Goal: Information Seeking & Learning: Learn about a topic

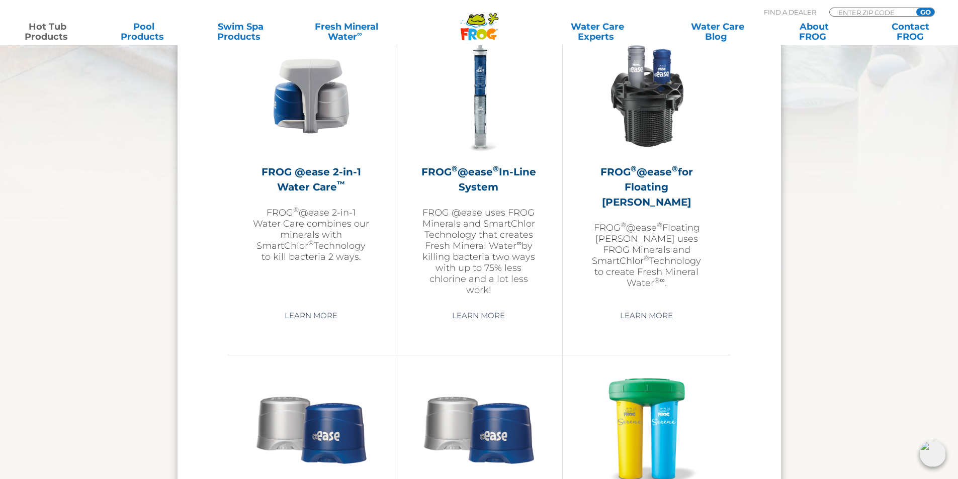
scroll to position [1458, 0]
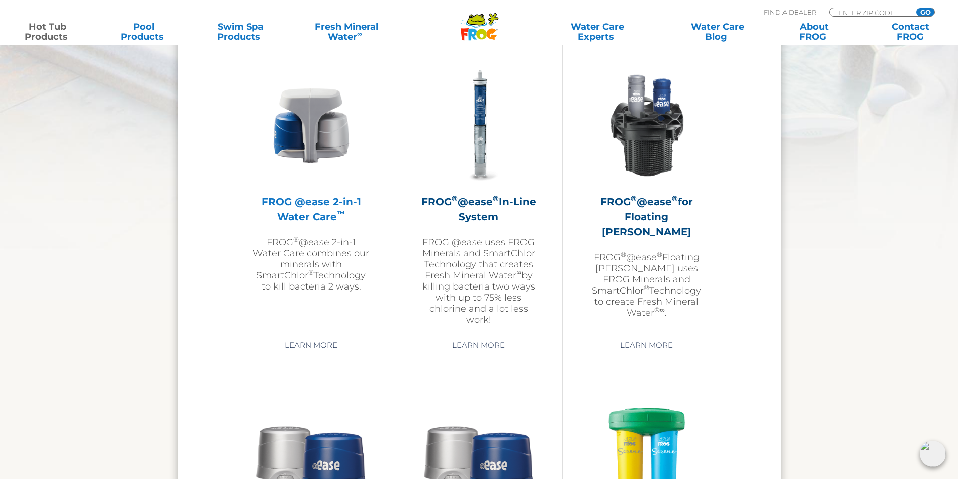
click at [312, 177] on img at bounding box center [311, 125] width 117 height 117
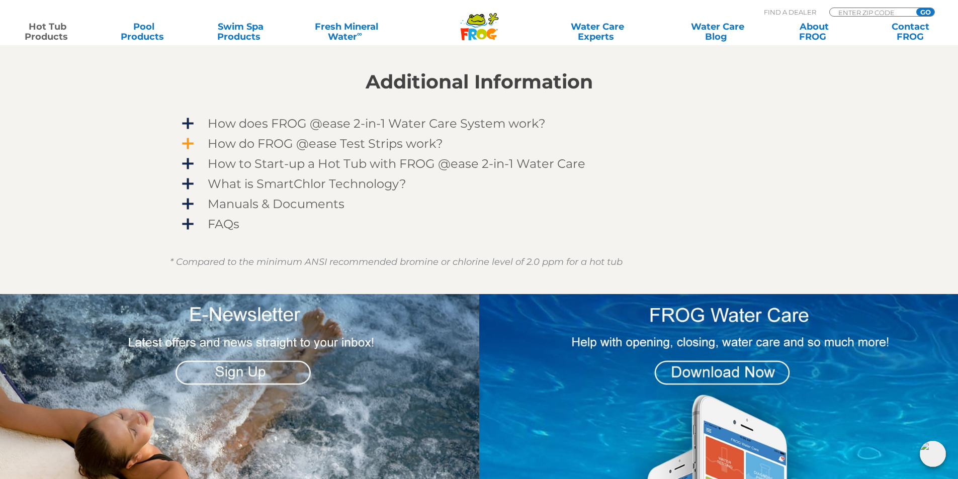
scroll to position [754, 0]
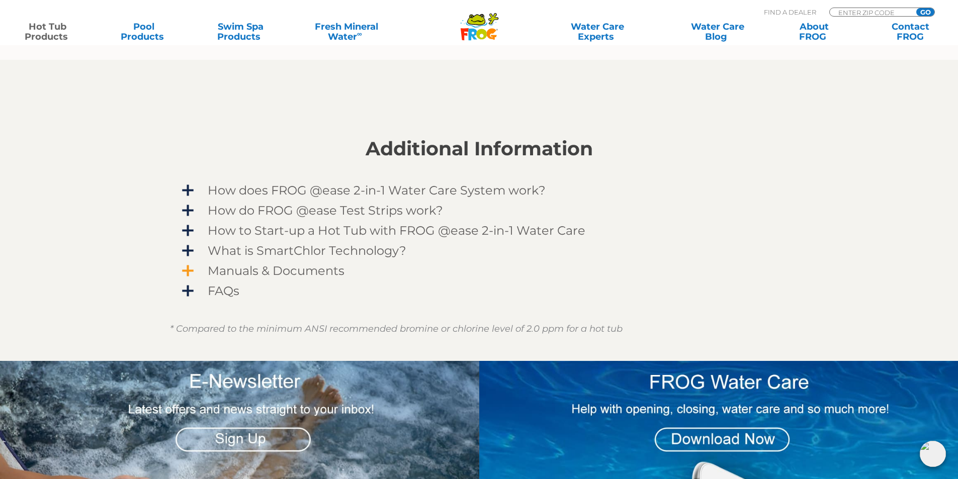
click at [278, 268] on span "Manuals & Documents" at bounding box center [485, 271] width 585 height 14
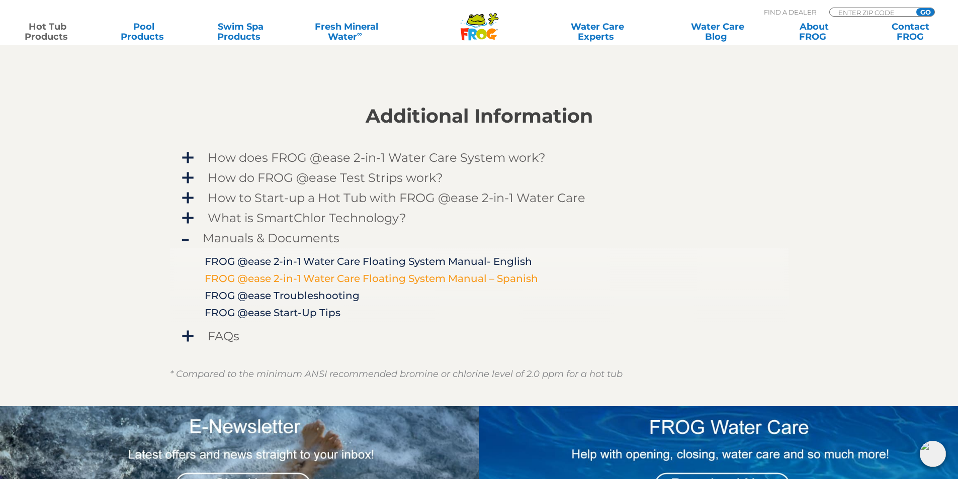
scroll to position [804, 0]
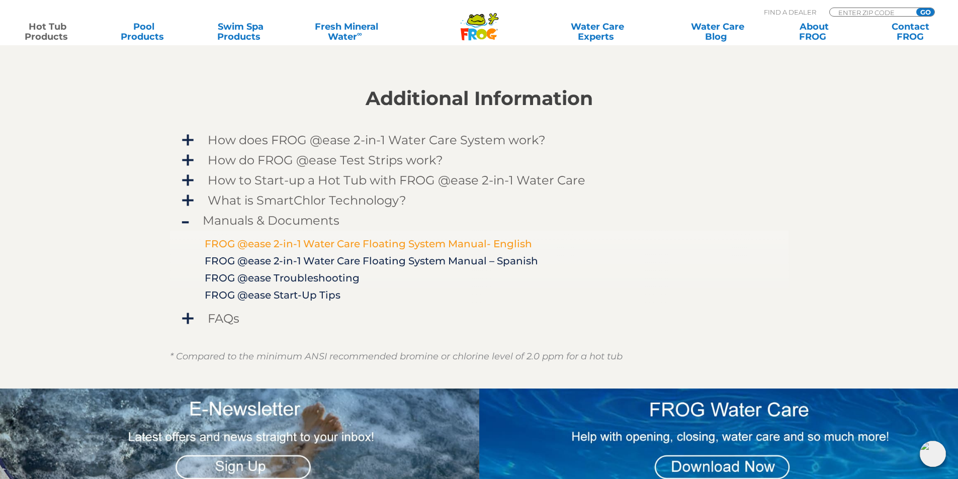
click at [301, 241] on link "FROG @ease 2-in-1 Water Care Floating System Manual- English" at bounding box center [368, 244] width 327 height 12
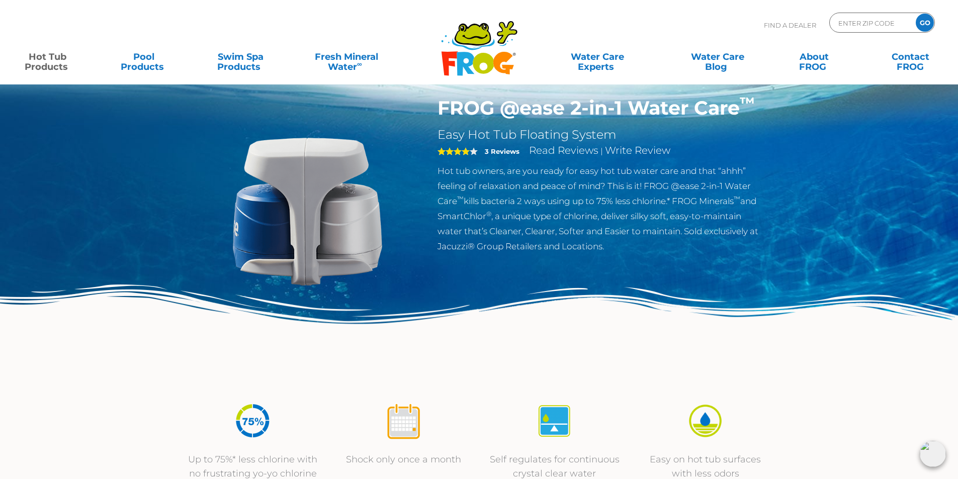
scroll to position [0, 0]
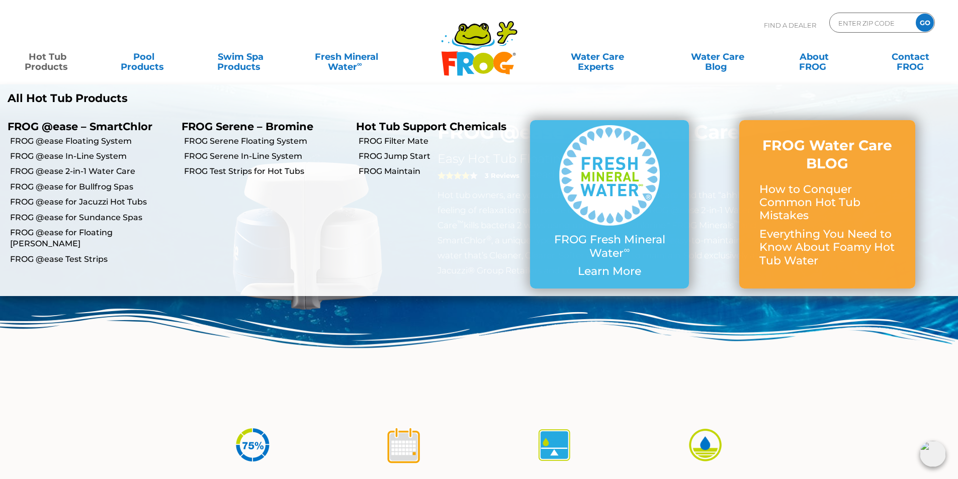
click at [40, 67] on link "Hot Tub Products" at bounding box center [47, 57] width 75 height 20
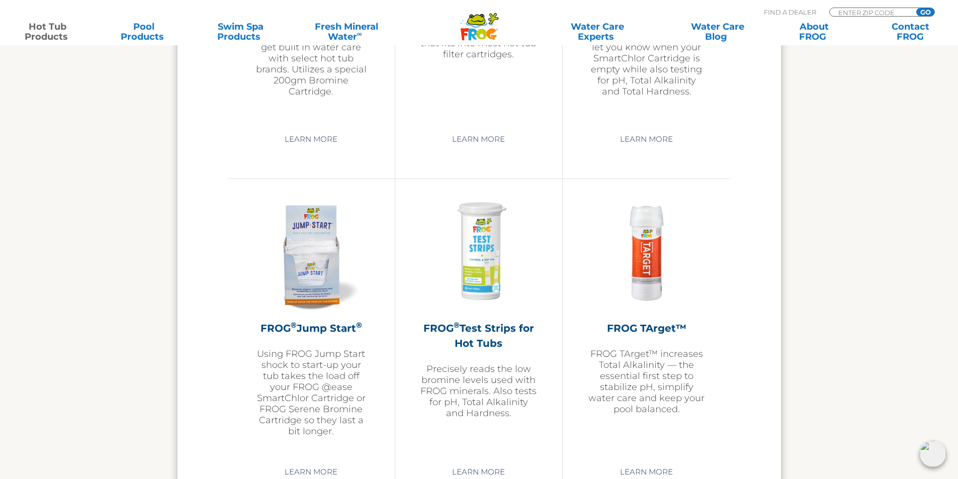
scroll to position [2313, 0]
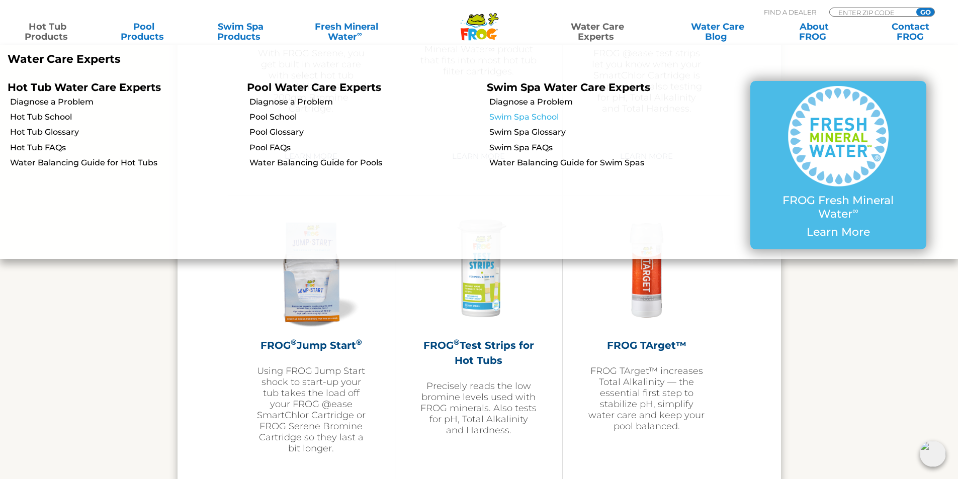
click at [501, 118] on link "Swim Spa School" at bounding box center [603, 117] width 229 height 11
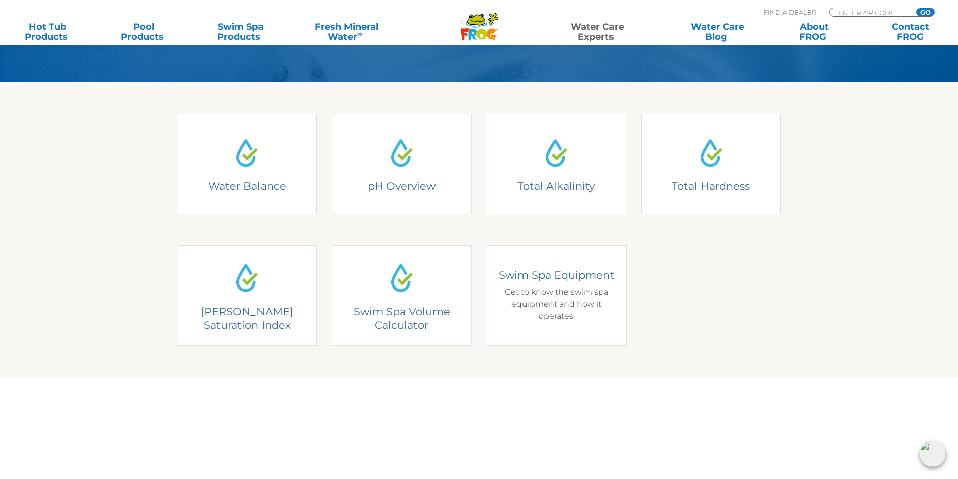
scroll to position [251, 0]
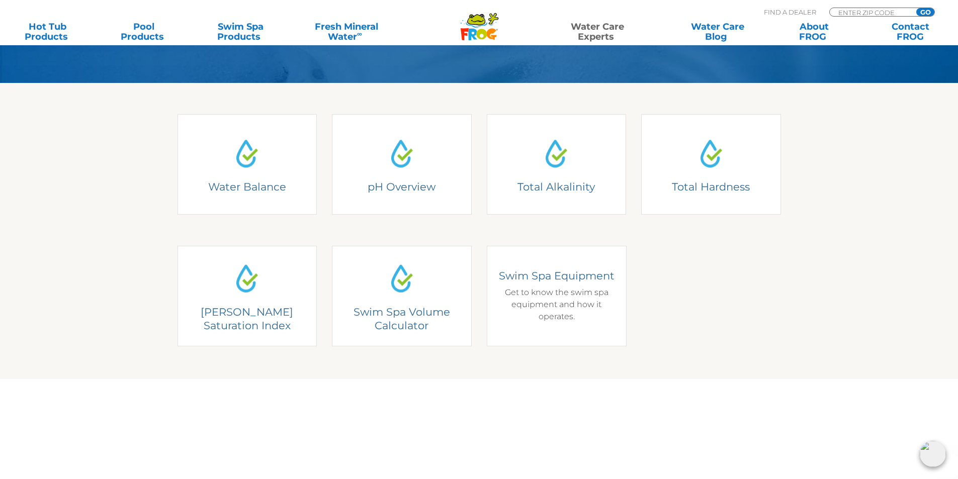
click at [534, 271] on h4 "Swim Spa Equipment" at bounding box center [556, 276] width 125 height 14
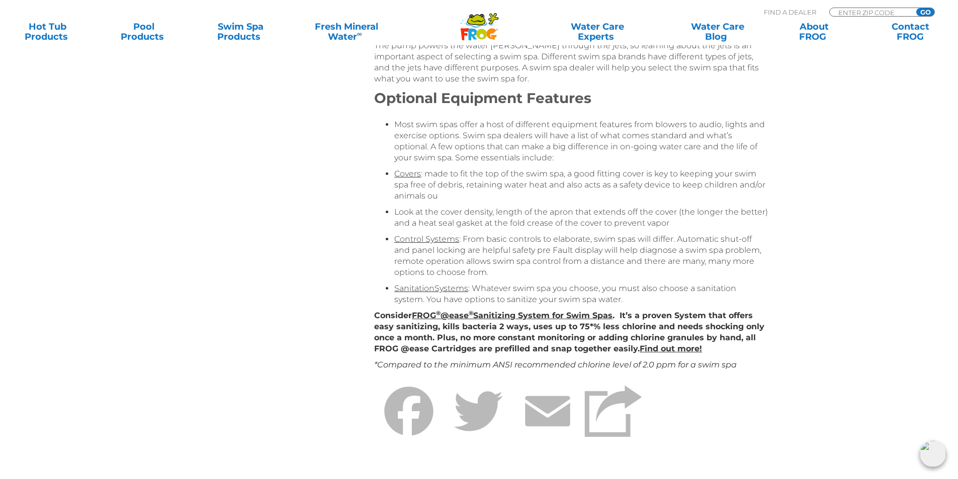
scroll to position [704, 0]
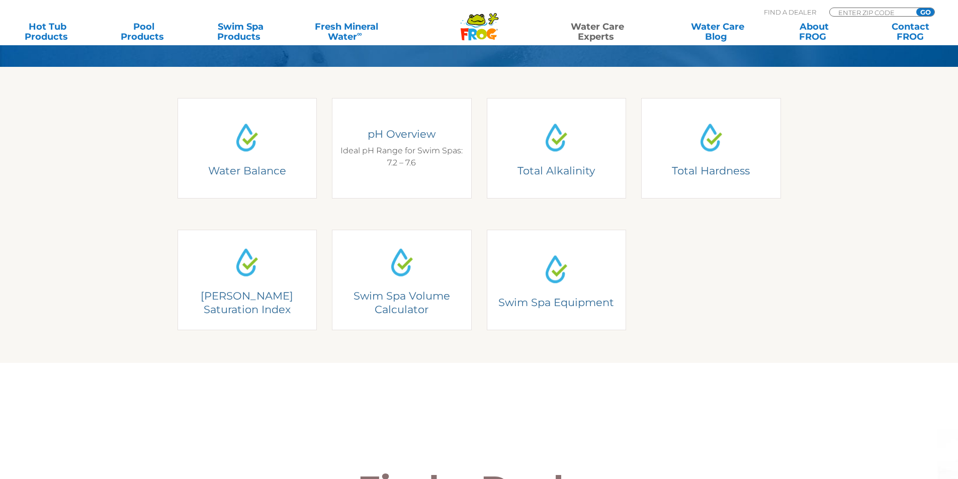
scroll to position [251, 0]
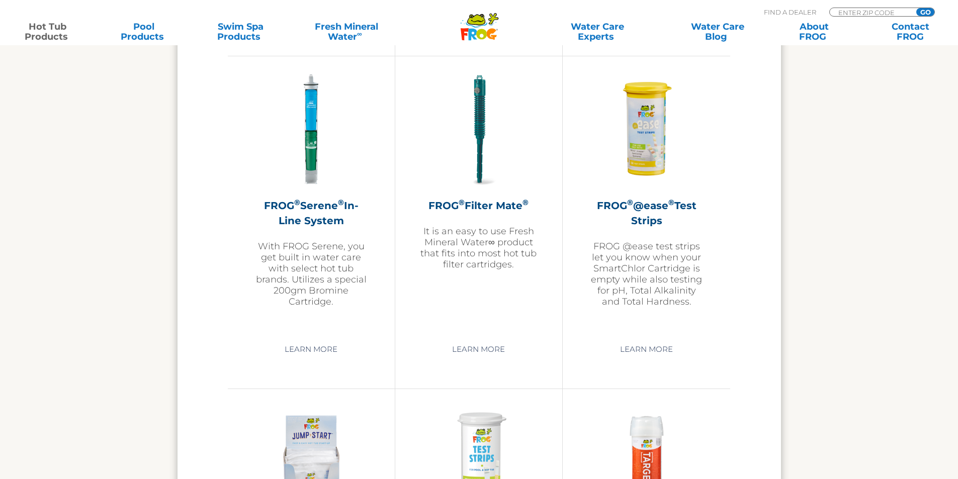
scroll to position [2061, 0]
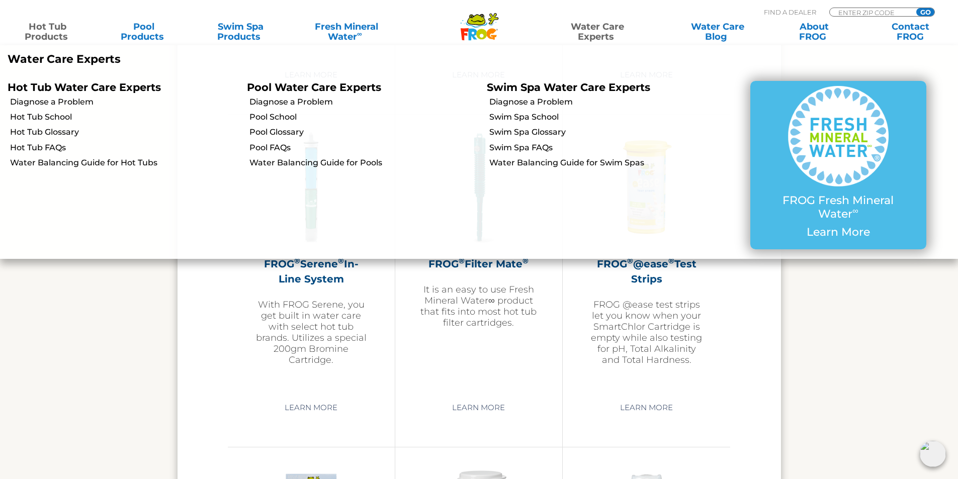
click at [594, 37] on link "Water Care Experts" at bounding box center [597, 32] width 122 height 20
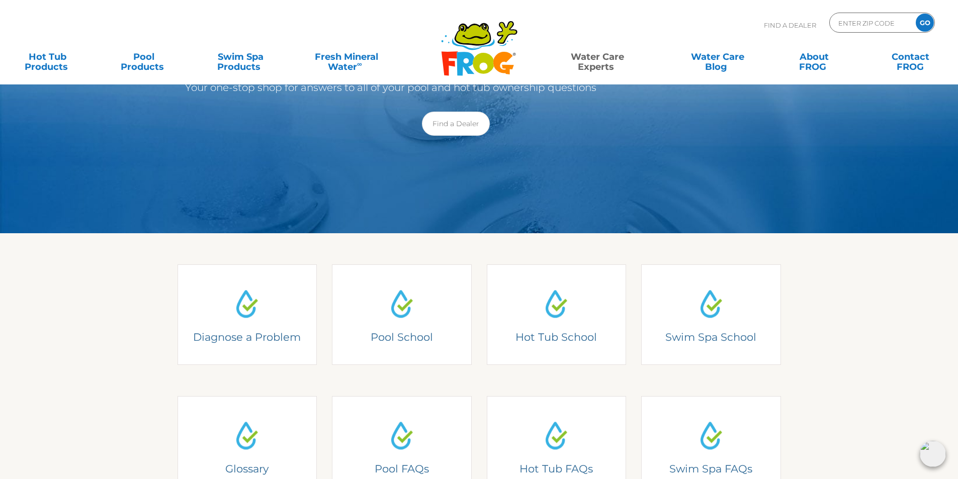
scroll to position [151, 0]
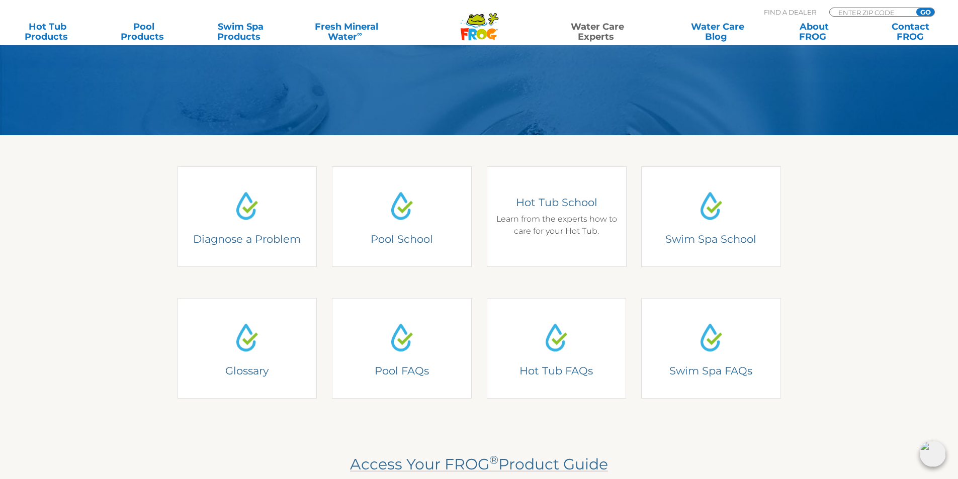
click at [541, 231] on div "Hot Tub School Learn from the experts how to care for your Hot Tub." at bounding box center [556, 217] width 125 height 42
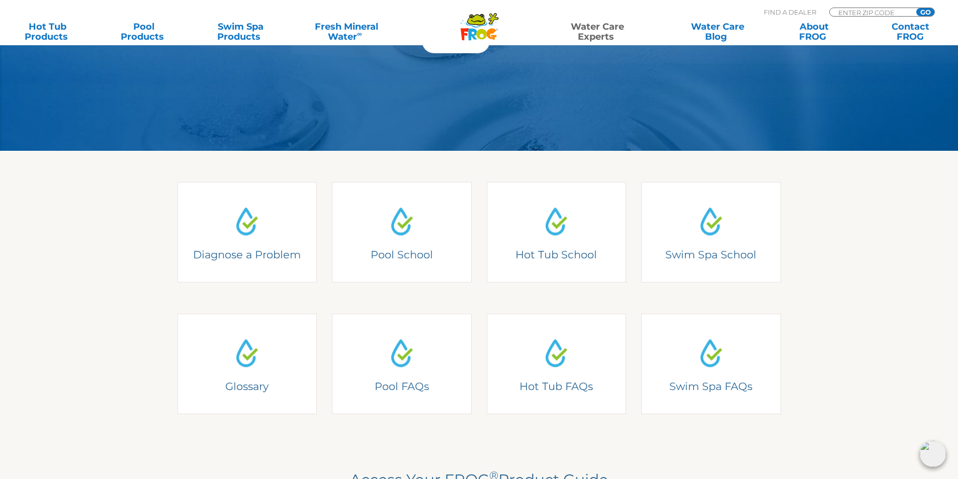
scroll to position [201, 0]
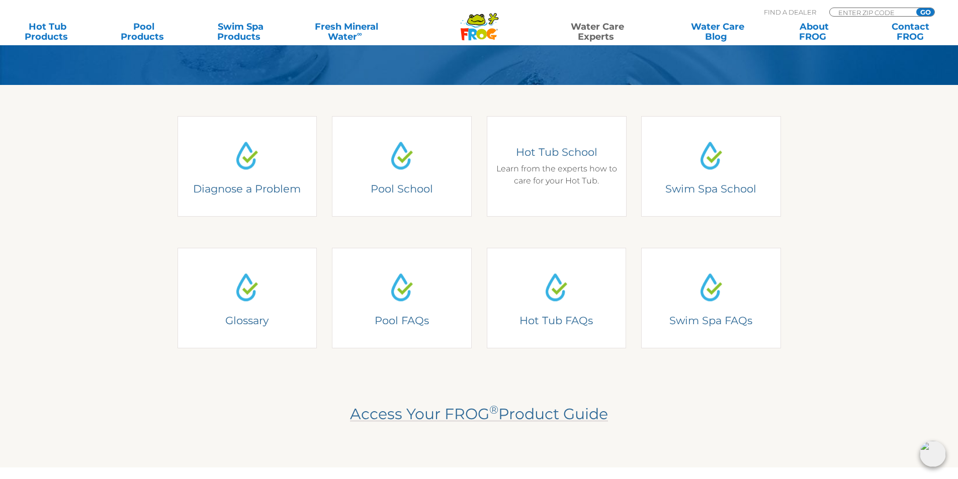
click at [551, 175] on div "Hot Tub School Learn from the experts how to care for your Hot Tub." at bounding box center [556, 166] width 125 height 42
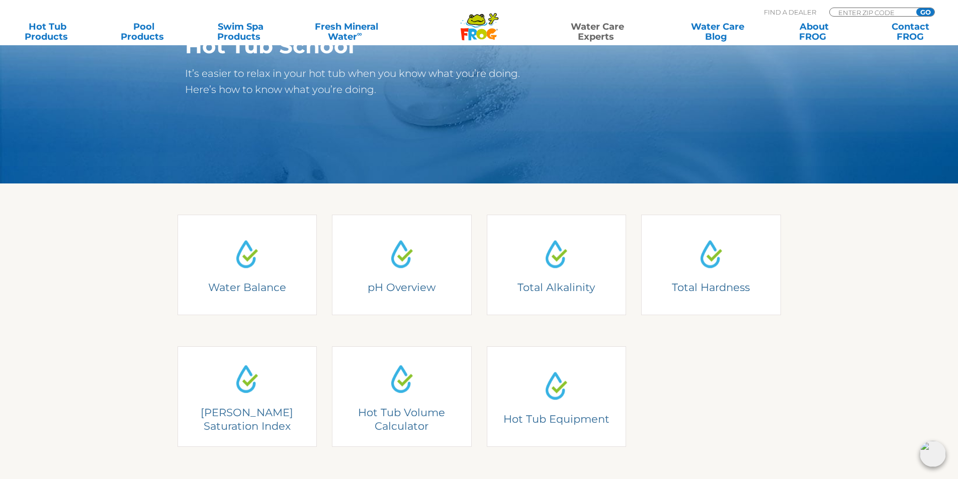
scroll to position [201, 0]
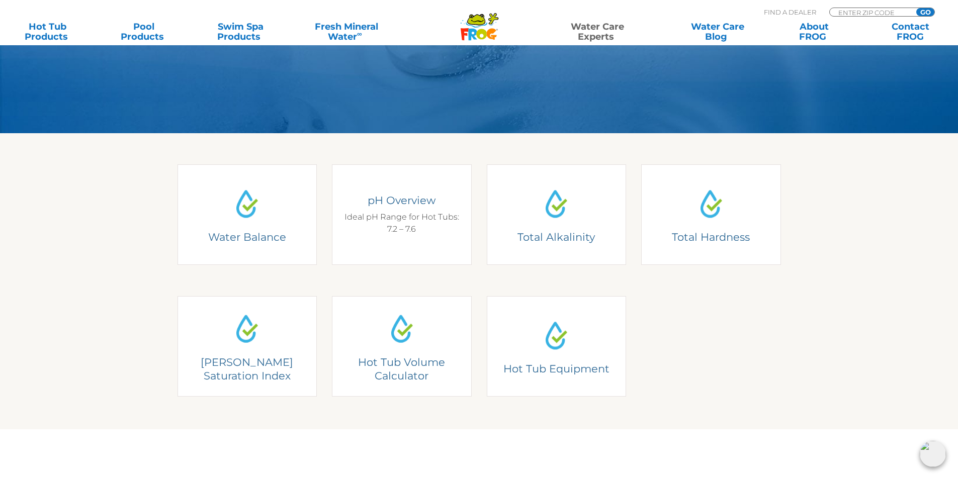
click at [394, 224] on div "pH Overview Ideal pH Range for Hot Tubs: 7.2 – 7.6" at bounding box center [401, 215] width 125 height 42
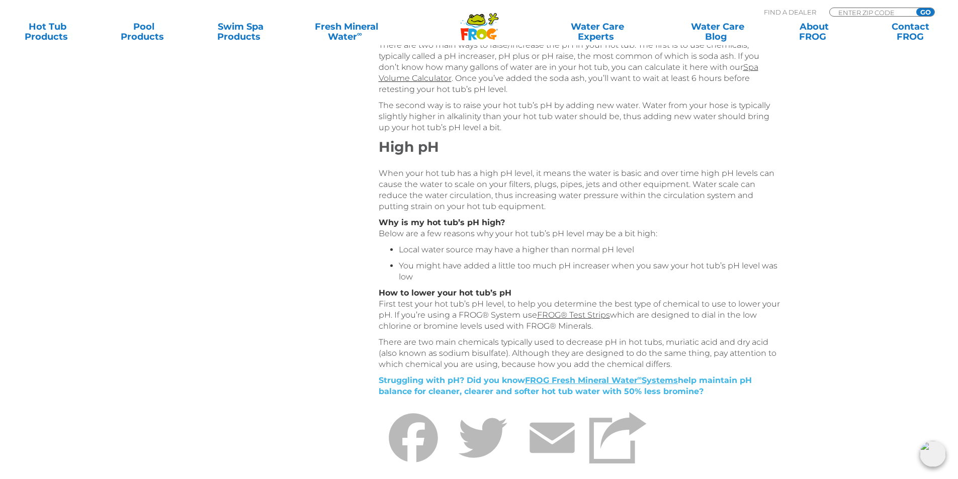
scroll to position [654, 0]
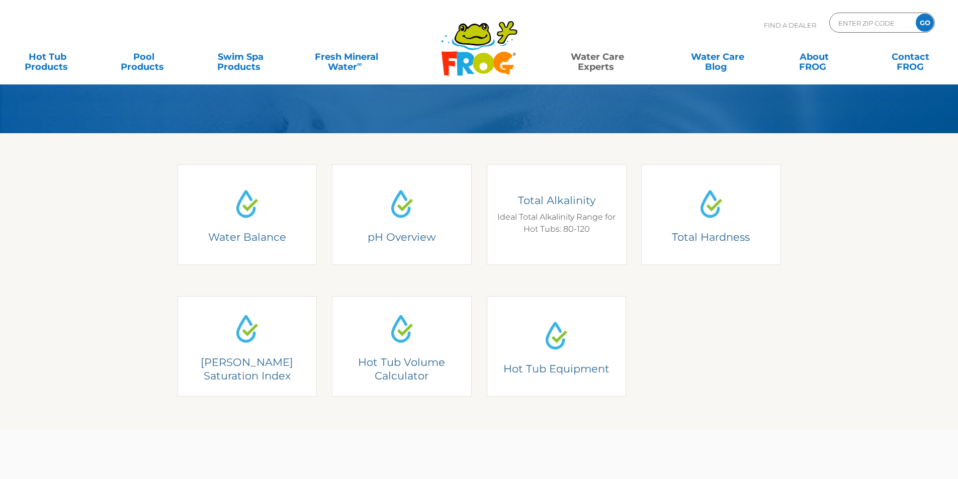
scroll to position [201, 0]
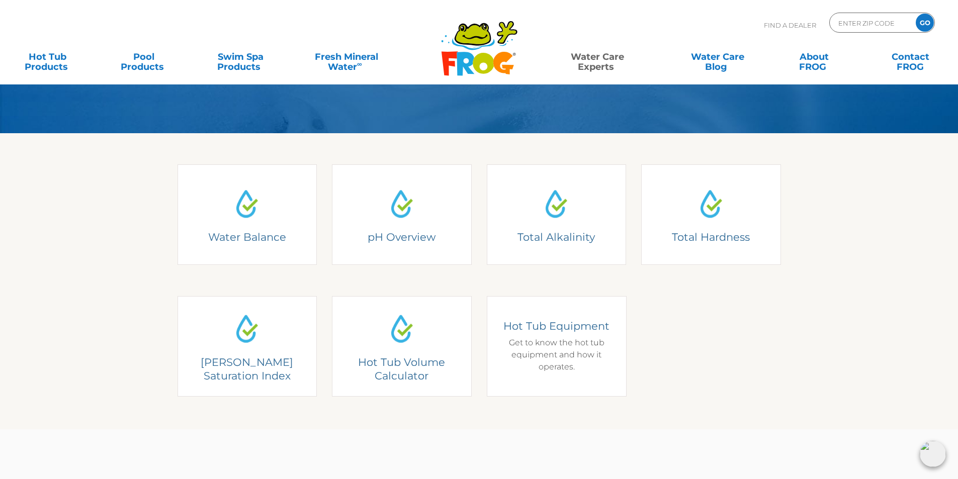
click at [574, 349] on div "Hot Tub Equipment Get to know the hot tub equipment and how it operates." at bounding box center [556, 346] width 125 height 54
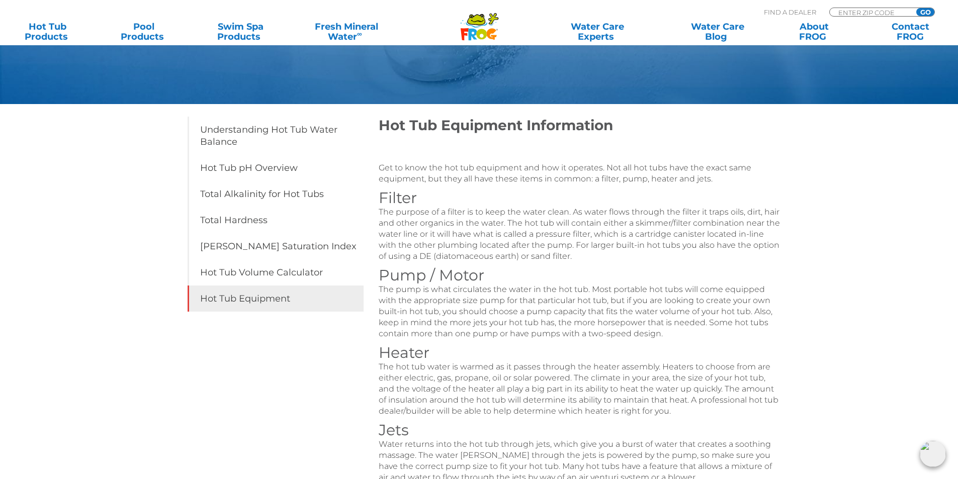
scroll to position [101, 0]
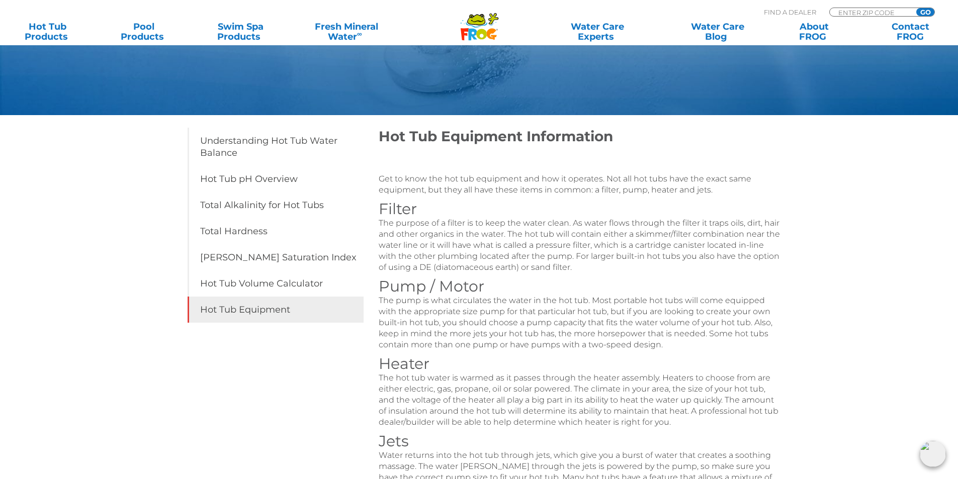
click at [472, 27] on icon ".st130{clip-path:url(#SVGID_2_);fill-rule:evenodd;clip-rule:evenodd;fill:#C3CC0…" at bounding box center [479, 27] width 39 height 28
